Goal: Transaction & Acquisition: Purchase product/service

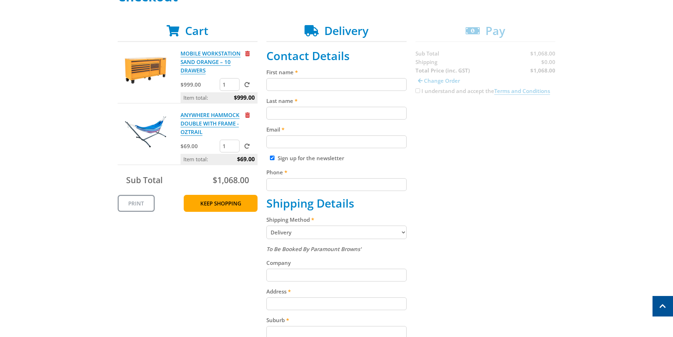
scroll to position [35, 0]
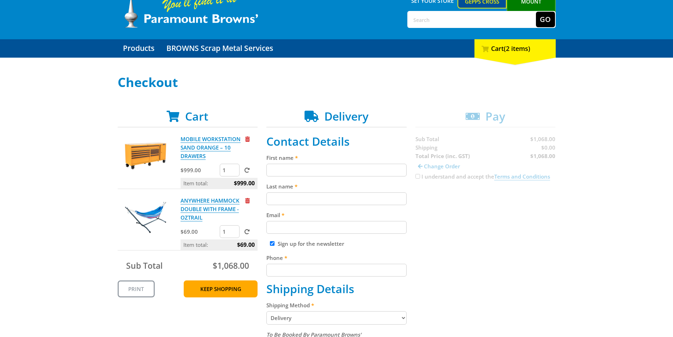
click at [317, 173] on input "First name" at bounding box center [337, 170] width 140 height 13
click at [324, 203] on input "Last name" at bounding box center [337, 198] width 140 height 13
click at [338, 174] on input "First name" at bounding box center [337, 170] width 140 height 13
click at [295, 171] on input "Rim" at bounding box center [337, 170] width 140 height 13
paste input "Tim Cross"
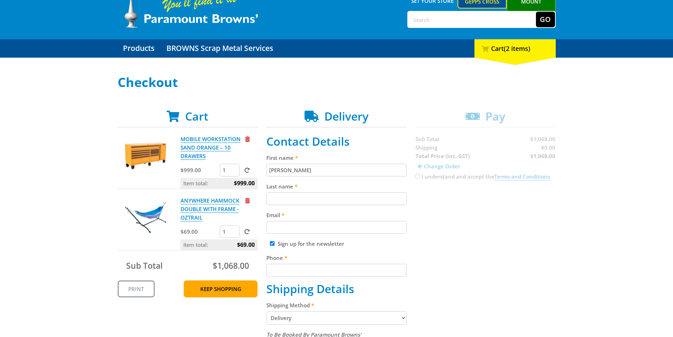
type input "Tim"
paste input "Cross"
type input "Cross"
paste input "mikirin7856@gmail.com"
type input "mikirin7856@gmail.com"
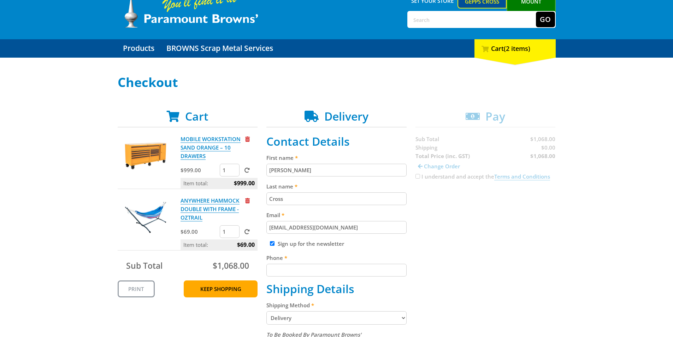
click at [302, 271] on input "Phone" at bounding box center [337, 270] width 140 height 13
paste input "0429172801"
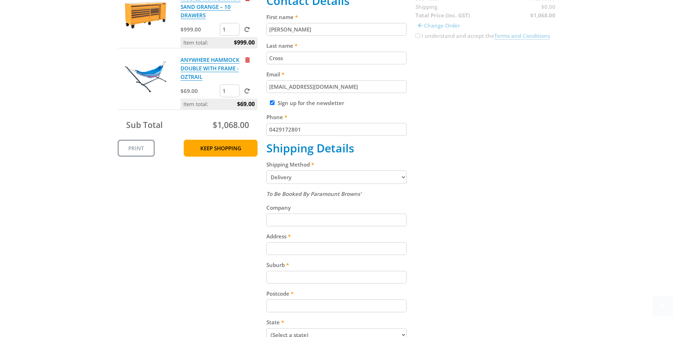
scroll to position [212, 0]
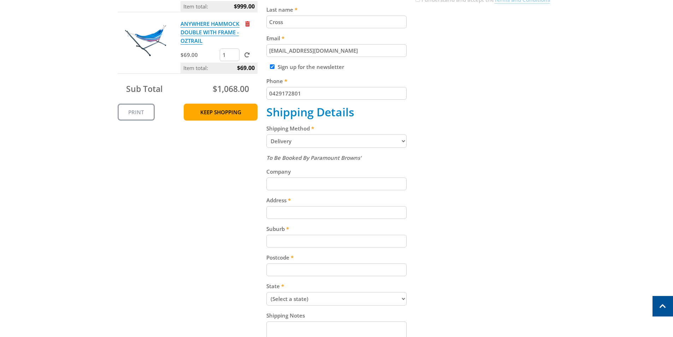
type input "0429172801"
click at [305, 141] on select "Pickup from Gepps Cross Delivery" at bounding box center [337, 140] width 140 height 13
click at [306, 140] on select "Pickup from Gepps Cross Delivery" at bounding box center [337, 140] width 140 height 13
click at [305, 211] on input "Address" at bounding box center [337, 212] width 140 height 13
paste input "2 Parrabel Street"
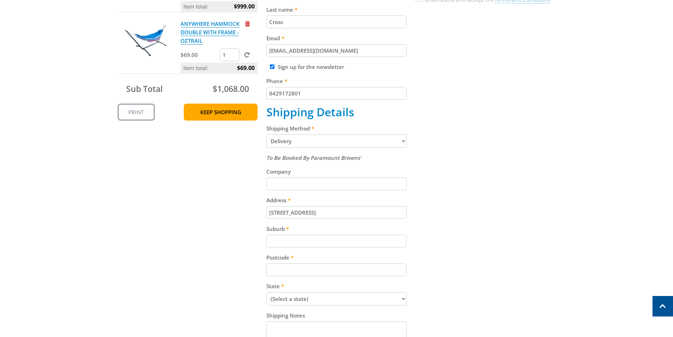
type input "2 Parrabel Street"
click at [294, 268] on input "Postcode" at bounding box center [337, 269] width 140 height 13
paste input "2550"
type input "2550"
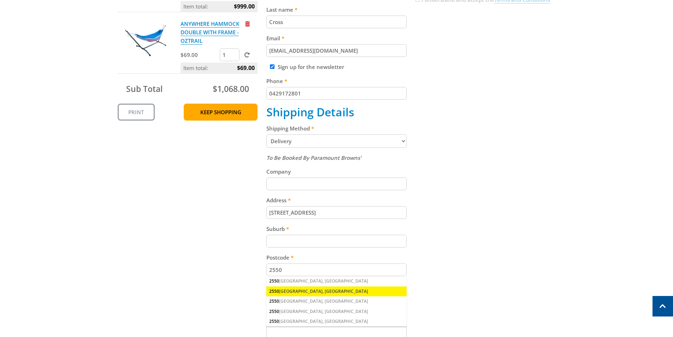
click at [301, 291] on div "2550 BEGA, NSW" at bounding box center [337, 291] width 140 height 10
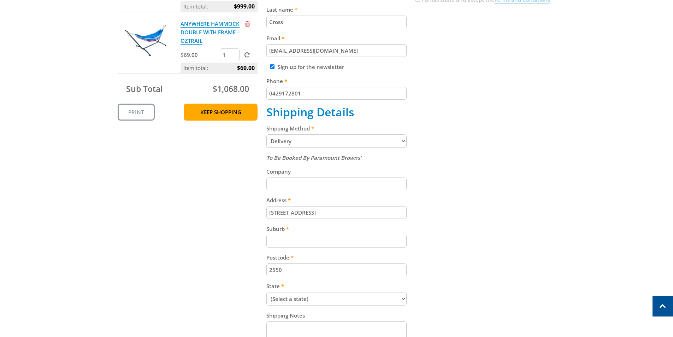
click at [301, 238] on input "Suburb" at bounding box center [337, 241] width 140 height 13
paste input "Bega"
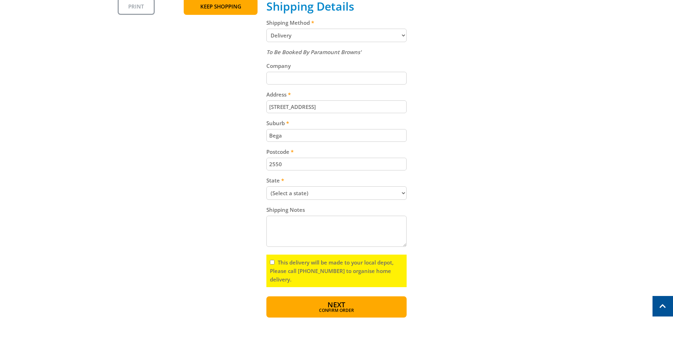
scroll to position [318, 0]
type input "Bega"
click at [355, 191] on select "(Select a state) South Australia Victoria New South Wales Queensland Western Au…" at bounding box center [337, 192] width 140 height 13
select select "NSW"
click at [267, 186] on select "(Select a state) South Australia Victoria New South Wales Queensland Western Au…" at bounding box center [337, 192] width 140 height 13
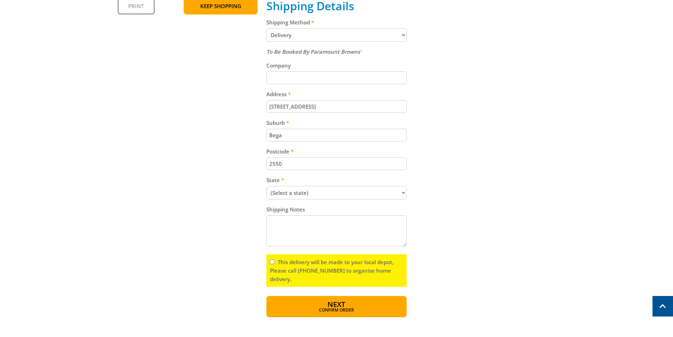
click at [269, 262] on div "This delivery will be made to your local depot, Please call (08) 8260 6333 to o…" at bounding box center [337, 270] width 140 height 33
click at [272, 262] on input "This delivery will be made to your local depot, Please call [PHONE_NUMBER] to o…" at bounding box center [272, 261] width 5 height 5
checkbox input "true"
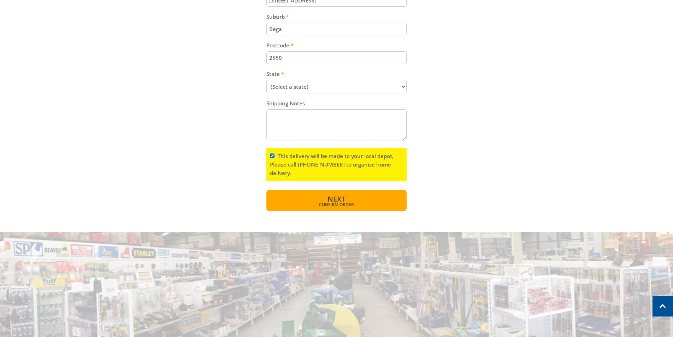
click at [341, 201] on span "Next" at bounding box center [337, 199] width 18 height 10
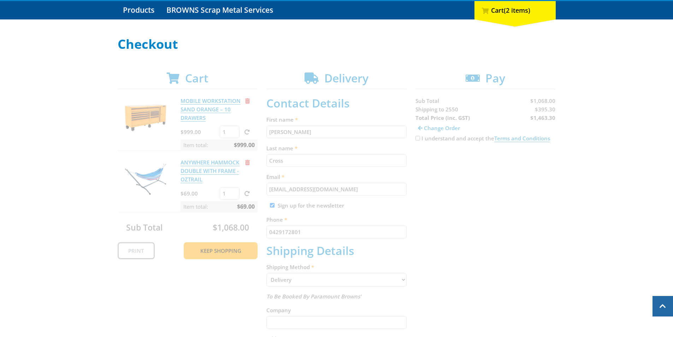
scroll to position [71, 0]
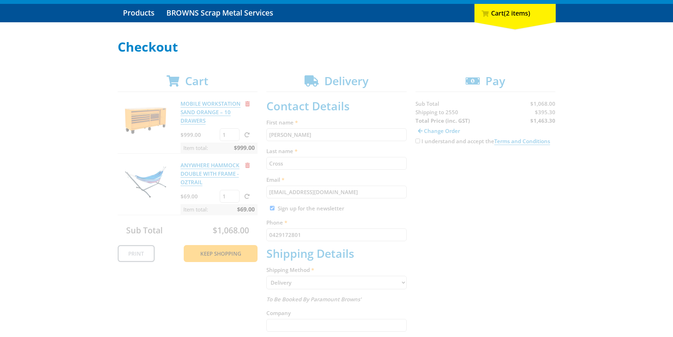
click at [416, 143] on div "Cart MOBILE WORKSTATION SAND ORANGE – 10 DRAWERS $999.00 1 Item total: $999.00 …" at bounding box center [337, 319] width 438 height 490
drag, startPoint x: 422, startPoint y: 141, endPoint x: 439, endPoint y: 148, distance: 19.3
click at [437, 147] on div "Cart MOBILE WORKSTATION SAND ORANGE – 10 DRAWERS $999.00 1 Item total: $999.00 …" at bounding box center [337, 319] width 438 height 490
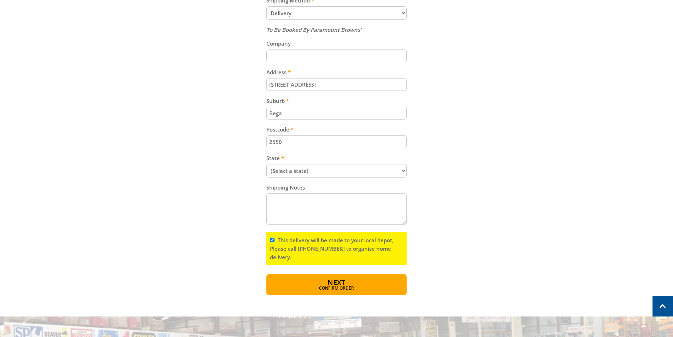
scroll to position [247, 0]
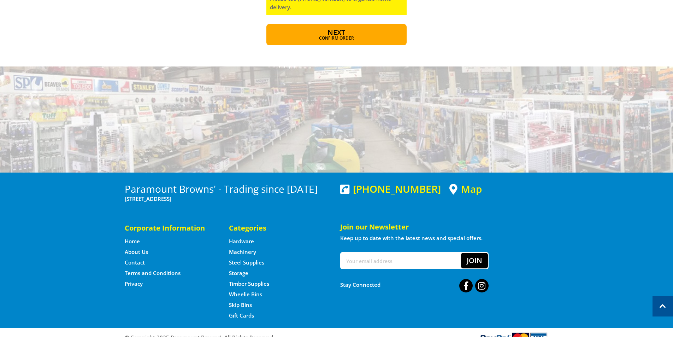
scroll to position [601, 0]
